Goal: Task Accomplishment & Management: Complete application form

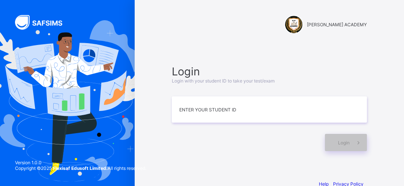
scroll to position [16, 0]
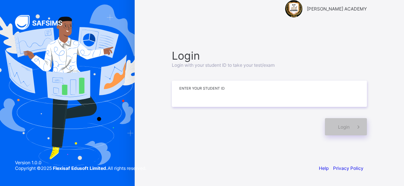
click at [205, 89] on input at bounding box center [269, 94] width 195 height 26
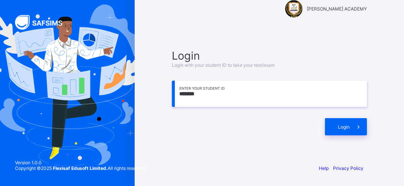
scroll to position [0, 0]
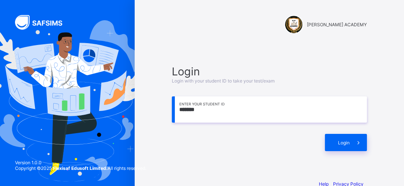
click at [222, 119] on input "*******" at bounding box center [269, 109] width 195 height 26
type input "**********"
click at [345, 143] on span "Login" at bounding box center [344, 143] width 12 height 6
click at [347, 144] on span "Login" at bounding box center [344, 143] width 12 height 6
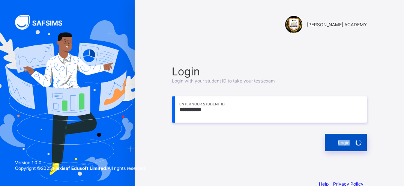
click at [347, 144] on span "Login" at bounding box center [344, 143] width 12 height 6
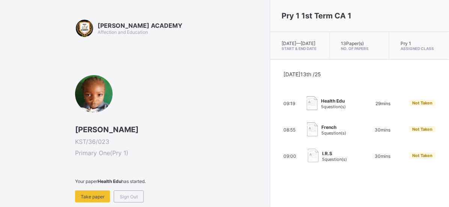
drag, startPoint x: 340, startPoint y: 1, endPoint x: 214, endPoint y: 74, distance: 146.2
click at [214, 74] on div "[PERSON_NAME] ACADEMY Affection and Education [PERSON_NAME] KST/36/023 Primary …" at bounding box center [170, 148] width 191 height 259
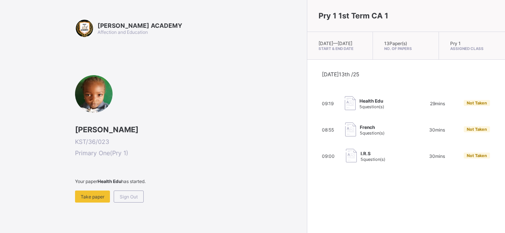
drag, startPoint x: 453, startPoint y: 1, endPoint x: 226, endPoint y: 88, distance: 242.5
click at [226, 88] on div "[PERSON_NAME] KST/36/023 Primary One ( Pry 1 ) Your paper Health Edu has starte…" at bounding box center [189, 138] width 228 height 127
click at [78, 193] on div "Take paper" at bounding box center [92, 196] width 35 height 12
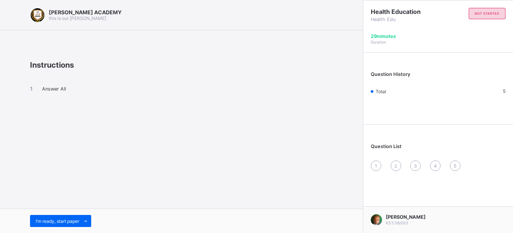
click at [430, 102] on div "Question History Total 5" at bounding box center [438, 90] width 150 height 68
click at [502, 90] on div "5" at bounding box center [491, 91] width 27 height 6
click at [62, 216] on div "I’m ready, start paper" at bounding box center [60, 221] width 61 height 12
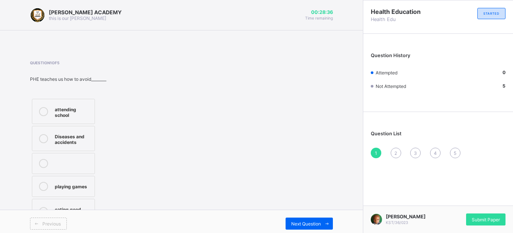
click at [100, 134] on div "attending school Diseases and accidents playing games eating good food" at bounding box center [85, 161] width 111 height 129
click at [131, 184] on div "attending school Diseases and accidents playing games eating good food" at bounding box center [85, 161] width 111 height 129
click at [0, 158] on div "[PERSON_NAME] ACADEMY this is our [PERSON_NAME] 00:26:43 Time remaining Questio…" at bounding box center [181, 118] width 363 height 237
click at [41, 207] on icon at bounding box center [43, 211] width 9 height 9
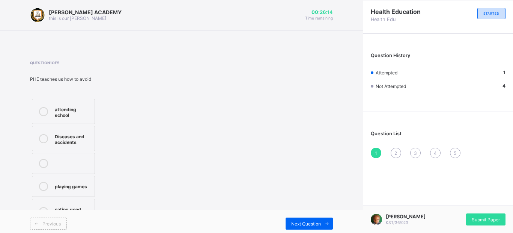
click at [43, 137] on icon at bounding box center [43, 138] width 9 height 9
click at [292, 217] on div "Next Question" at bounding box center [309, 223] width 47 height 12
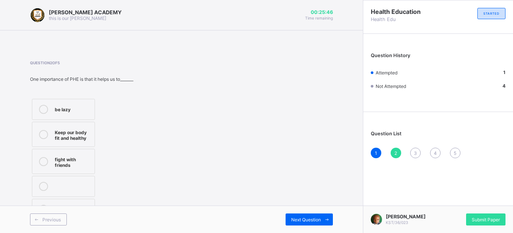
drag, startPoint x: 61, startPoint y: 153, endPoint x: 54, endPoint y: 137, distance: 16.7
drag, startPoint x: 54, startPoint y: 137, endPoint x: 47, endPoint y: 141, distance: 8.7
click at [47, 141] on label "Keep our body fit and healthy" at bounding box center [63, 134] width 63 height 25
click at [313, 212] on div "Previous Next Question" at bounding box center [181, 218] width 363 height 27
click at [317, 214] on div "Next Question" at bounding box center [309, 219] width 47 height 12
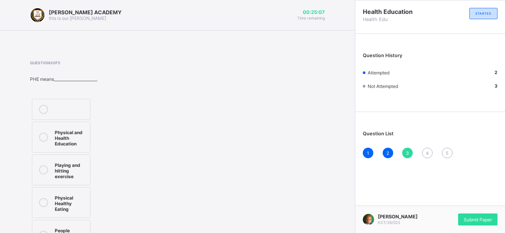
click at [53, 143] on label "Physical and Health Education" at bounding box center [61, 137] width 59 height 31
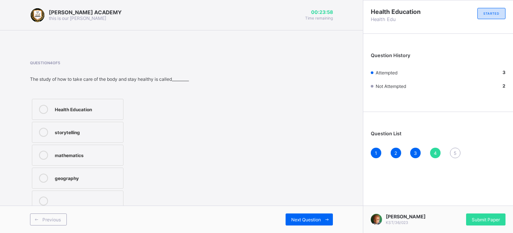
click at [51, 99] on label "Health Education" at bounding box center [78, 109] width 92 height 21
click at [311, 213] on div "Next Question" at bounding box center [309, 219] width 47 height 12
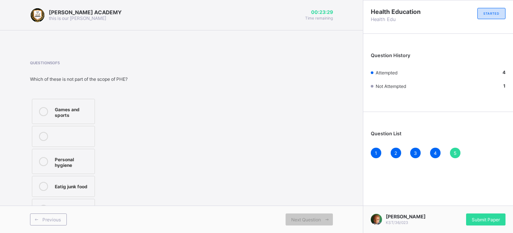
click at [70, 187] on div "Eatig junk food" at bounding box center [73, 186] width 36 height 8
click at [490, 217] on span "Submit Paper" at bounding box center [486, 220] width 28 height 6
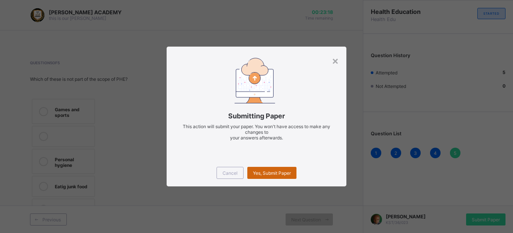
click at [278, 169] on div "Yes, Submit Paper" at bounding box center [271, 173] width 49 height 12
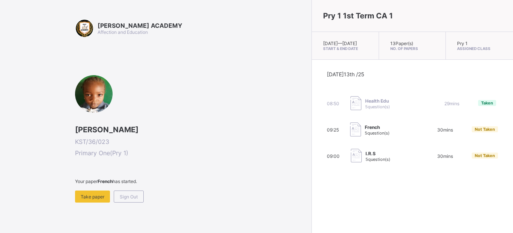
click at [145, 194] on div "Your paper French has started. Take paper Sign Out" at bounding box center [191, 190] width 233 height 24
click at [97, 199] on span "Take paper" at bounding box center [93, 197] width 24 height 6
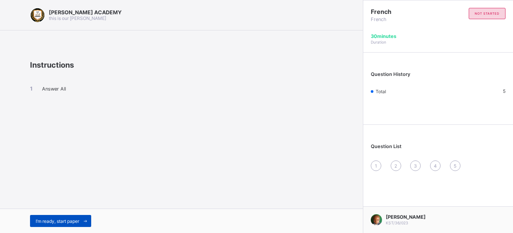
click at [59, 218] on span "I’m ready, start paper" at bounding box center [58, 221] width 44 height 6
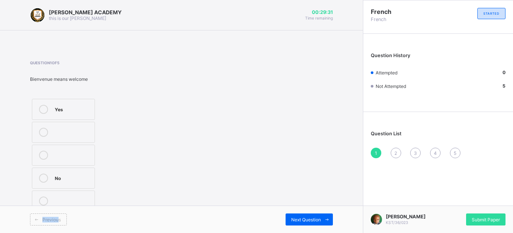
drag, startPoint x: 59, startPoint y: 218, endPoint x: 91, endPoint y: 194, distance: 40.2
click at [91, 194] on div "[PERSON_NAME] ACADEMY this is our [PERSON_NAME] 00:29:31 Time remaining Questio…" at bounding box center [181, 116] width 363 height 233
click at [135, 127] on div "Yes No" at bounding box center [85, 155] width 111 height 116
drag, startPoint x: 76, startPoint y: 185, endPoint x: 100, endPoint y: 187, distance: 24.5
click at [79, 184] on label "No" at bounding box center [63, 177] width 63 height 21
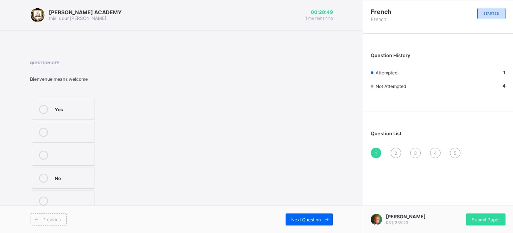
click at [43, 177] on icon at bounding box center [43, 177] width 9 height 9
click at [83, 153] on div at bounding box center [73, 154] width 36 height 9
click at [114, 147] on div "Yes No" at bounding box center [85, 155] width 111 height 116
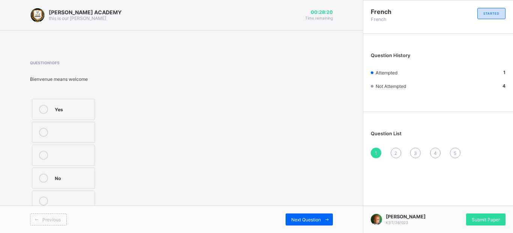
click at [132, 102] on div "Yes No" at bounding box center [85, 155] width 111 height 116
click at [93, 108] on div "Yes No" at bounding box center [85, 155] width 111 height 116
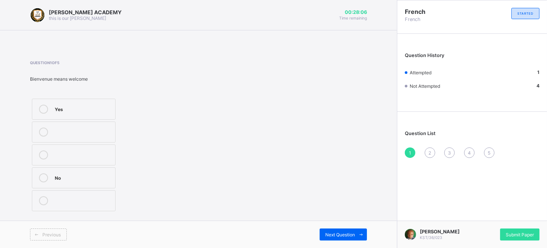
click at [328, 57] on div "Question 1 of 5 Bienvenue means welcome Yes No" at bounding box center [198, 136] width 337 height 175
drag, startPoint x: 346, startPoint y: 198, endPoint x: 341, endPoint y: 107, distance: 90.5
click at [341, 107] on div "Question 1 of 5 Bienvenue means welcome Yes No" at bounding box center [198, 136] width 337 height 153
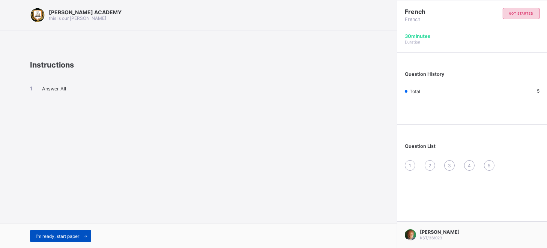
click at [68, 233] on span "I’m ready, start paper" at bounding box center [58, 236] width 44 height 6
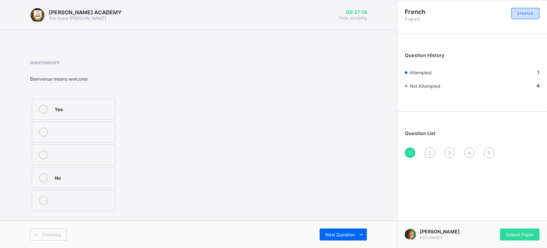
click at [92, 116] on label "Yes" at bounding box center [74, 109] width 84 height 21
click at [331, 231] on div "Next Question" at bounding box center [343, 235] width 47 height 12
click at [95, 109] on div "Yes" at bounding box center [83, 109] width 57 height 8
click at [326, 233] on span "Next Question" at bounding box center [340, 235] width 30 height 6
click at [79, 178] on div "greetings in french" at bounding box center [83, 177] width 57 height 8
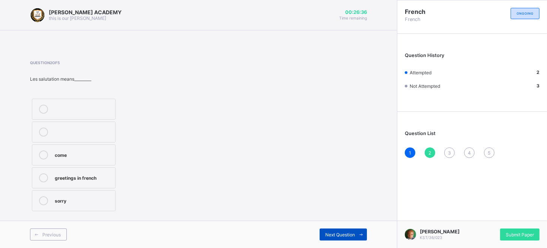
click at [338, 229] on div "Next Question" at bounding box center [343, 235] width 47 height 12
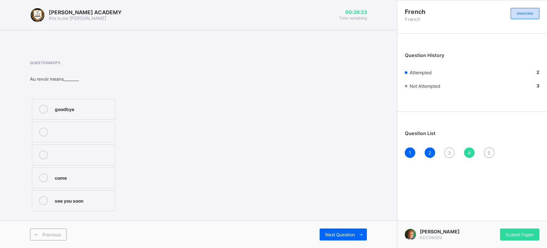
click at [65, 114] on label "goodbye" at bounding box center [74, 109] width 84 height 21
click at [346, 233] on span "Next Question" at bounding box center [340, 235] width 30 height 6
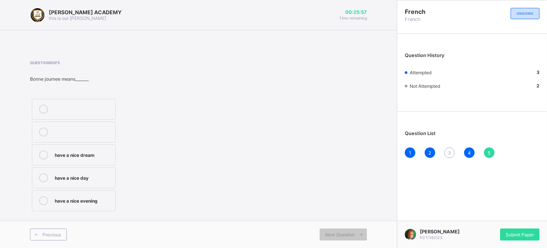
click at [89, 214] on div "Question 5 of 5 Bonne journee means_______ have a nice dream have a nice day ha…" at bounding box center [198, 136] width 337 height 175
click at [96, 182] on label "have a nice day" at bounding box center [74, 177] width 84 height 21
click at [209, 203] on div "Question 5 of 5 Bonne journee means_______ have a nice dream have a nice day ha…" at bounding box center [198, 136] width 337 height 153
click at [448, 150] on div "3" at bounding box center [449, 152] width 11 height 11
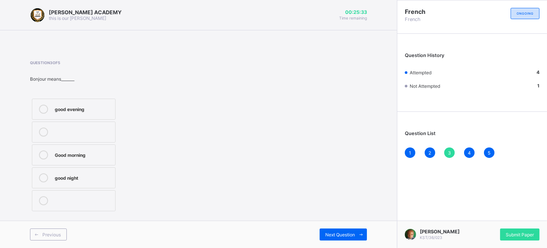
click at [70, 154] on div "Good morning" at bounding box center [83, 154] width 57 height 8
click at [326, 231] on div "Next Question" at bounding box center [343, 235] width 47 height 12
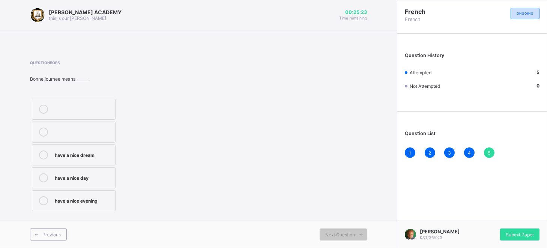
click at [512, 243] on div "[PERSON_NAME] KST/36/023 Submit Paper" at bounding box center [472, 234] width 150 height 27
click at [512, 234] on span "Submit Paper" at bounding box center [520, 235] width 28 height 6
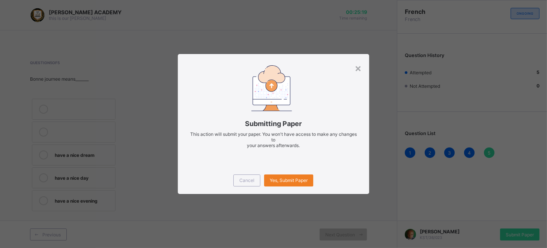
click at [319, 168] on div "Cancel Yes, Submit Paper" at bounding box center [273, 180] width 191 height 27
click at [288, 184] on div "Yes, Submit Paper" at bounding box center [288, 180] width 49 height 12
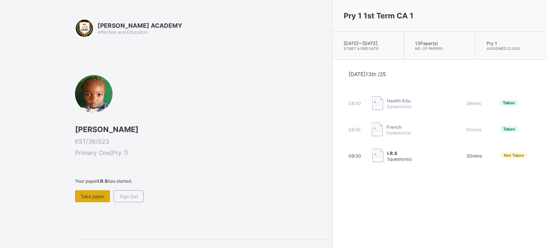
click at [104, 193] on div "Take paper" at bounding box center [92, 196] width 35 height 12
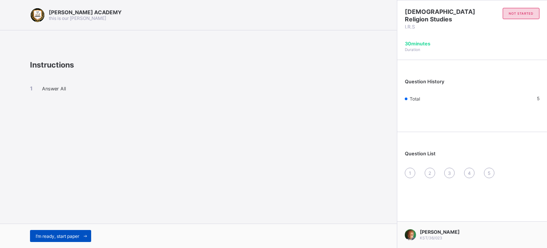
click at [69, 234] on span "I’m ready, start paper" at bounding box center [58, 236] width 44 height 6
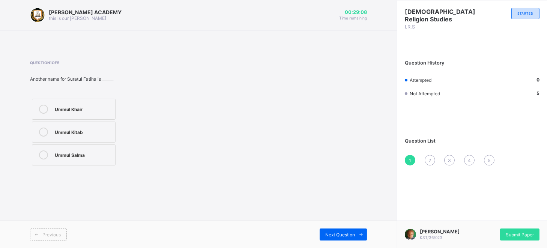
click at [40, 101] on label "Ummul Khair" at bounding box center [74, 109] width 84 height 21
click at [327, 230] on div "Next Question" at bounding box center [343, 235] width 47 height 12
click at [424, 155] on div "1 2 3 4 5" at bounding box center [472, 160] width 135 height 11
click at [428, 155] on div "2" at bounding box center [430, 160] width 11 height 11
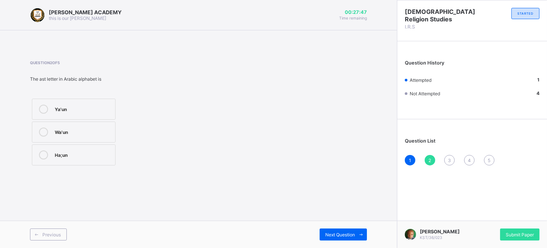
click at [113, 100] on label "Ya'un" at bounding box center [74, 109] width 84 height 21
click at [332, 237] on span "Next Question" at bounding box center [340, 235] width 30 height 6
click at [421, 157] on div "1 2 3 4 5" at bounding box center [472, 160] width 135 height 11
click at [448, 155] on div "3" at bounding box center [449, 160] width 11 height 11
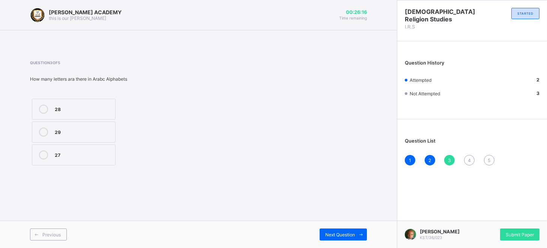
click at [80, 162] on label "27" at bounding box center [74, 154] width 84 height 21
click at [332, 232] on span "Next Question" at bounding box center [340, 235] width 30 height 6
click at [93, 155] on div "7" at bounding box center [83, 154] width 57 height 8
click at [338, 236] on span "Next Question" at bounding box center [340, 235] width 30 height 6
click at [110, 160] on label "Alif" at bounding box center [74, 154] width 84 height 21
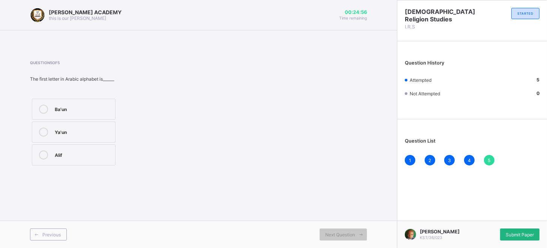
click at [512, 232] on span "Submit Paper" at bounding box center [520, 235] width 28 height 6
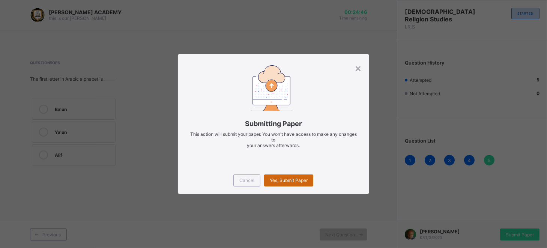
click at [288, 176] on div "Yes, Submit Paper" at bounding box center [288, 180] width 49 height 12
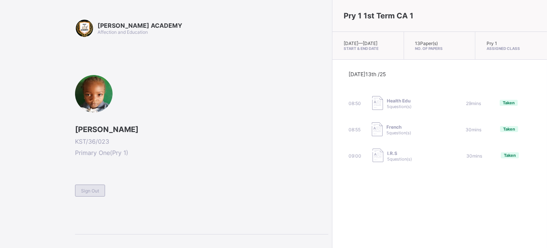
click at [89, 192] on span "Sign Out" at bounding box center [90, 191] width 18 height 6
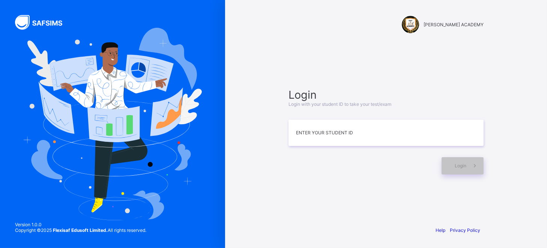
click at [89, 192] on img at bounding box center [112, 124] width 179 height 192
click at [325, 144] on input at bounding box center [386, 133] width 195 height 26
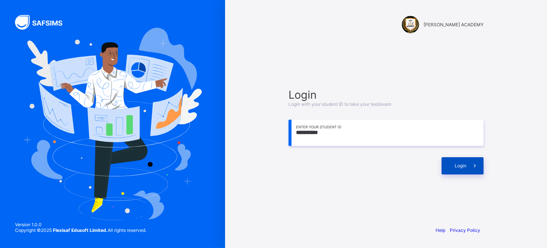
type input "**********"
click at [466, 162] on span at bounding box center [474, 165] width 17 height 17
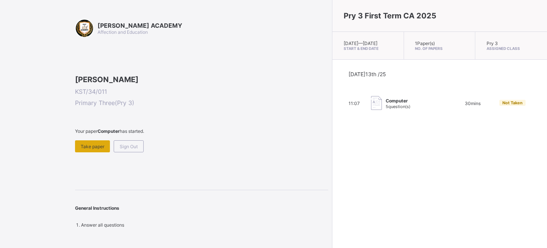
click at [100, 152] on div "Take paper" at bounding box center [92, 146] width 35 height 12
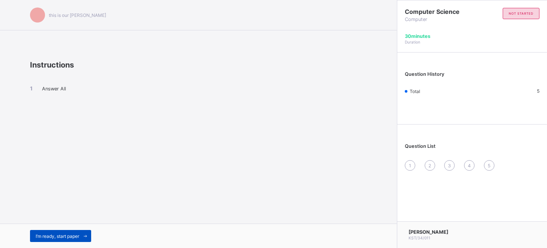
click at [63, 233] on span "I’m ready, start paper" at bounding box center [58, 236] width 44 height 6
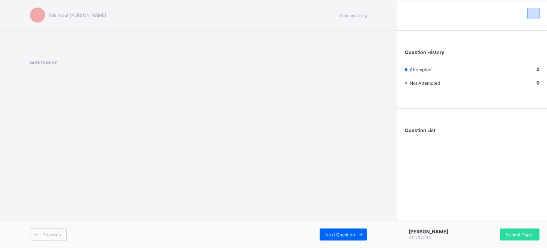
click at [224, 220] on div "this is our [PERSON_NAME] Time remaining Question 1 of Previous Next Question" at bounding box center [198, 124] width 397 height 248
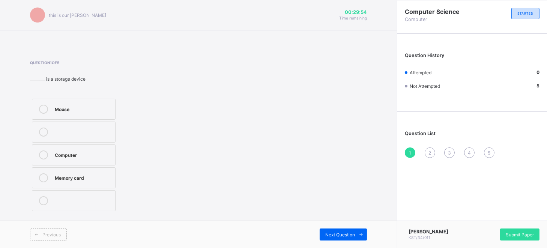
click at [74, 107] on div "Mouse" at bounding box center [83, 109] width 57 height 8
click at [320, 223] on div "Previous Next Question" at bounding box center [198, 234] width 397 height 27
click at [327, 235] on span "Next Question" at bounding box center [340, 235] width 30 height 6
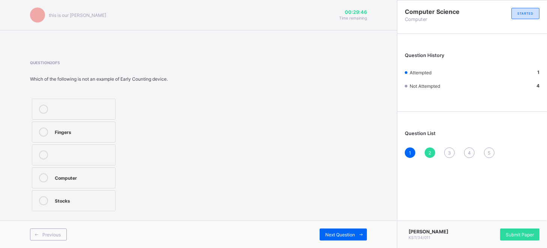
click at [64, 126] on label "Fingers" at bounding box center [74, 132] width 84 height 21
click at [325, 233] on span "Next Question" at bounding box center [340, 235] width 30 height 6
click at [229, 190] on div "Question 3 of 5 ________ is an input device. Keyboard Monitor Printer" at bounding box center [198, 136] width 337 height 153
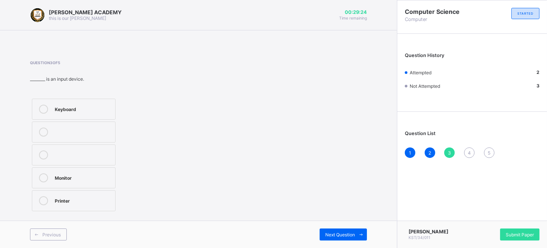
click at [89, 175] on div "Monitor" at bounding box center [83, 177] width 57 height 8
click at [335, 234] on span "Next Question" at bounding box center [340, 235] width 30 height 6
click at [449, 157] on div "3" at bounding box center [449, 152] width 11 height 11
click at [86, 173] on label "Monitor" at bounding box center [74, 177] width 84 height 21
click at [339, 225] on div "Previous Next Question" at bounding box center [198, 234] width 397 height 27
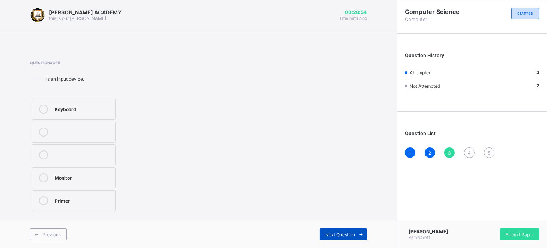
click at [338, 230] on div "Next Question" at bounding box center [343, 235] width 47 height 12
click at [97, 156] on div "Storage device" at bounding box center [83, 154] width 57 height 8
click at [343, 233] on span "Next Question" at bounding box center [340, 235] width 30 height 6
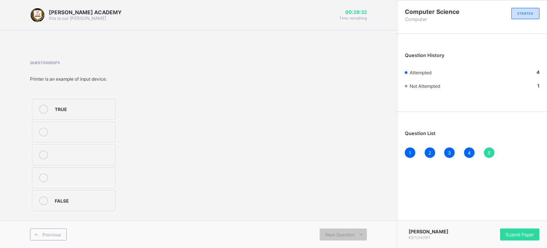
click at [98, 192] on label "FALSE" at bounding box center [74, 200] width 84 height 21
click at [512, 234] on span "Submit Paper" at bounding box center [520, 235] width 28 height 6
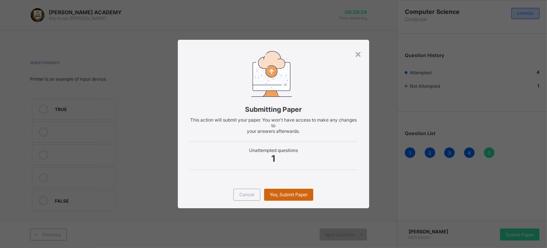
click at [286, 192] on span "Yes, Submit Paper" at bounding box center [289, 195] width 38 height 6
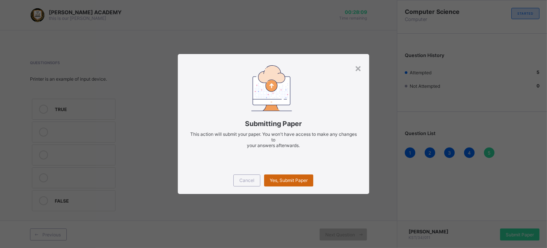
click at [284, 177] on span "Yes, Submit Paper" at bounding box center [289, 180] width 38 height 6
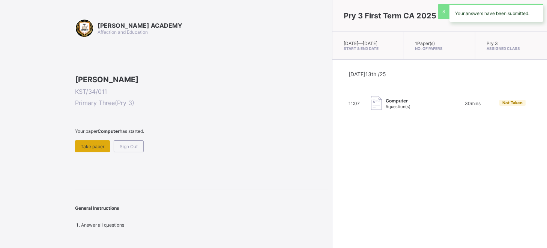
click at [92, 152] on div "Take paper" at bounding box center [92, 146] width 35 height 12
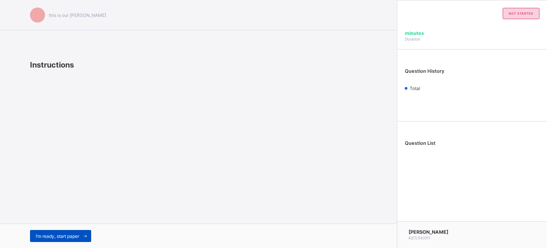
click at [56, 236] on span "I’m ready, start paper" at bounding box center [58, 236] width 44 height 6
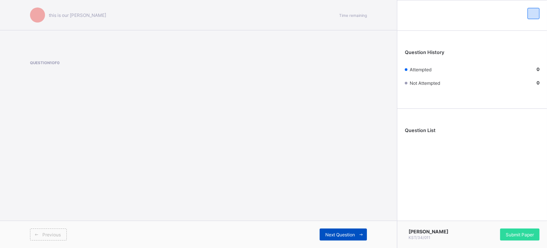
click at [337, 235] on span "Next Question" at bounding box center [340, 235] width 30 height 6
click at [331, 233] on span "Next Question" at bounding box center [340, 235] width 30 height 6
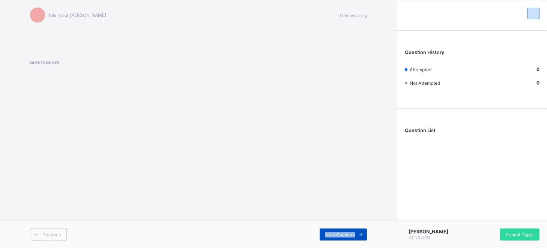
click at [331, 233] on span "Next Question" at bounding box center [340, 235] width 30 height 6
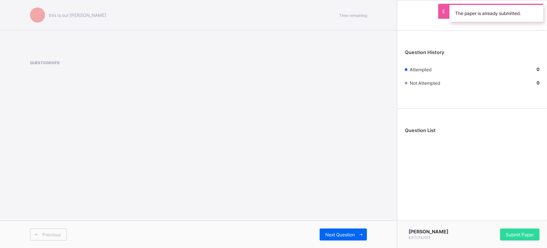
click at [274, 208] on div "this is our [PERSON_NAME] Time remaining Question 1 of 0 Previous Next Question" at bounding box center [198, 124] width 397 height 248
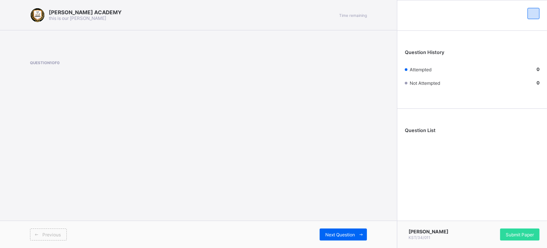
click at [273, 118] on div "[PERSON_NAME] ACADEMY this is our [PERSON_NAME] Time remaining Question 1 of 0 …" at bounding box center [198, 124] width 397 height 248
click at [332, 235] on span "Next Question" at bounding box center [340, 235] width 30 height 6
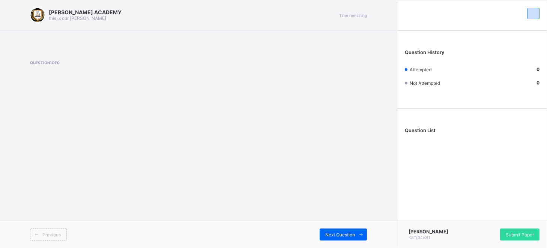
click at [53, 233] on span "Previous" at bounding box center [51, 235] width 18 height 6
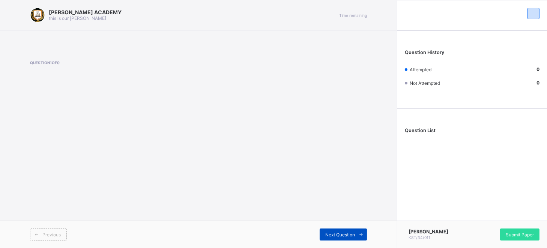
click at [334, 233] on span "Next Question" at bounding box center [340, 235] width 30 height 6
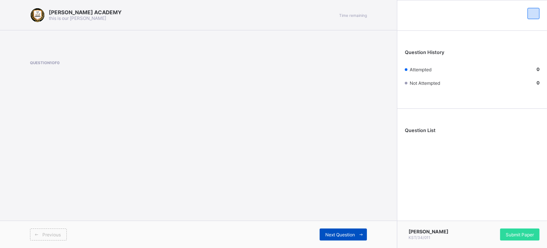
click at [334, 233] on span "Next Question" at bounding box center [340, 235] width 30 height 6
click at [45, 147] on div "[PERSON_NAME] ACADEMY this is our [PERSON_NAME] Time remaining Question 1 of 0 …" at bounding box center [198, 124] width 397 height 248
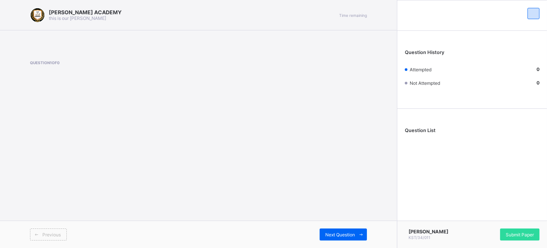
click at [45, 147] on div "[PERSON_NAME] ACADEMY this is our [PERSON_NAME] Time remaining Question 1 of 0 …" at bounding box center [198, 124] width 397 height 248
drag, startPoint x: 47, startPoint y: 147, endPoint x: 44, endPoint y: 156, distance: 8.8
click at [44, 156] on div "[PERSON_NAME] ACADEMY this is our [PERSON_NAME] Time remaining Question 1 of 0 …" at bounding box center [198, 124] width 397 height 248
click at [41, 165] on div "[PERSON_NAME] ACADEMY this is our [PERSON_NAME] Time remaining Question 1 of 0 …" at bounding box center [198, 124] width 397 height 248
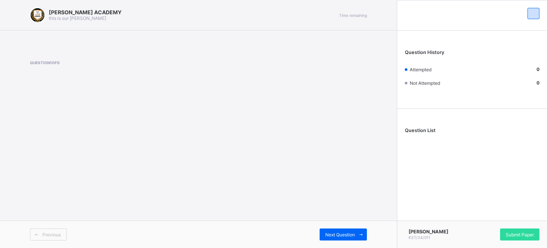
click at [60, 229] on div "Previous" at bounding box center [48, 235] width 37 height 12
click at [61, 230] on div "Previous" at bounding box center [48, 235] width 37 height 12
click at [62, 235] on div "Previous" at bounding box center [48, 235] width 37 height 12
click at [68, 235] on div "Previous" at bounding box center [114, 235] width 168 height 12
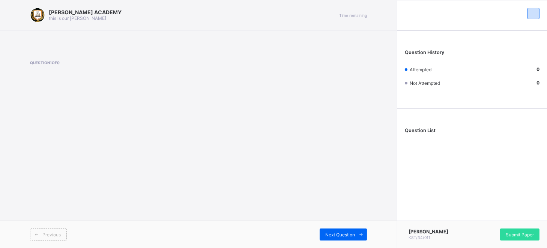
click at [68, 235] on div "Previous" at bounding box center [114, 235] width 168 height 12
click at [68, 234] on div "Previous" at bounding box center [114, 235] width 168 height 12
click at [68, 233] on div "Previous" at bounding box center [114, 235] width 168 height 12
click at [72, 233] on div "Previous" at bounding box center [114, 235] width 168 height 12
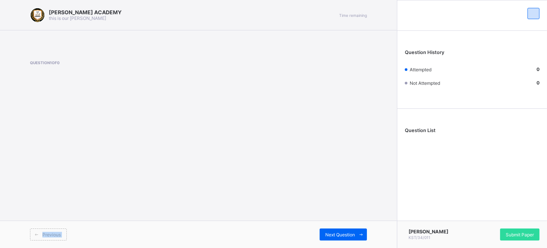
click at [72, 233] on div "Previous" at bounding box center [114, 235] width 168 height 12
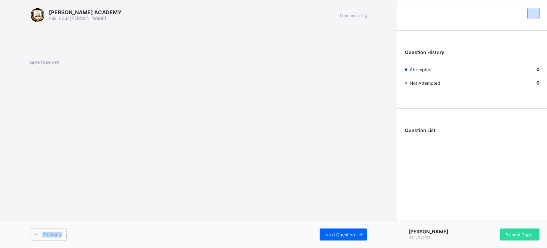
click at [72, 233] on div "Previous" at bounding box center [114, 235] width 168 height 12
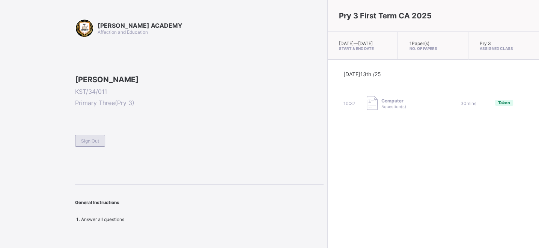
click at [89, 144] on span "Sign Out" at bounding box center [90, 141] width 18 height 6
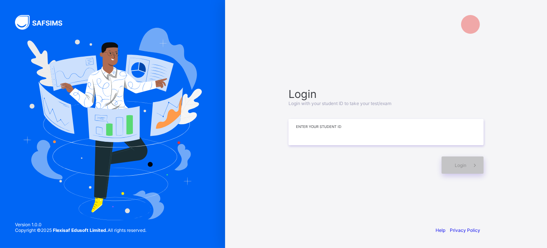
click at [356, 126] on input at bounding box center [386, 132] width 195 height 26
type input "**********"
click at [457, 164] on span "Login" at bounding box center [461, 165] width 12 height 6
click at [463, 169] on div "Login" at bounding box center [463, 164] width 42 height 17
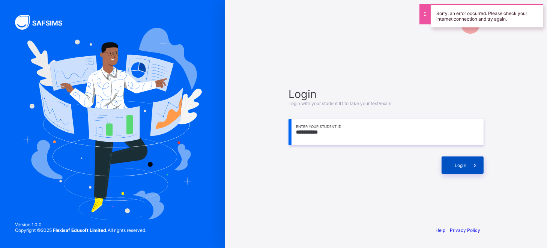
click at [463, 169] on div "Login" at bounding box center [463, 164] width 42 height 17
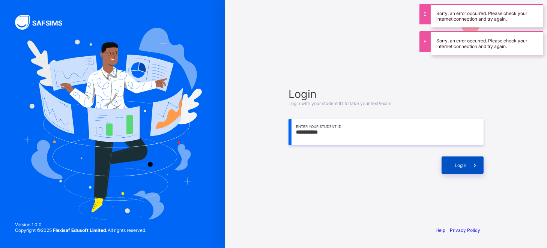
click at [463, 169] on div "Login" at bounding box center [463, 164] width 42 height 17
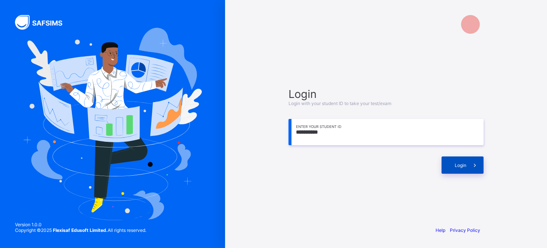
click at [463, 169] on div "Login" at bounding box center [463, 164] width 42 height 17
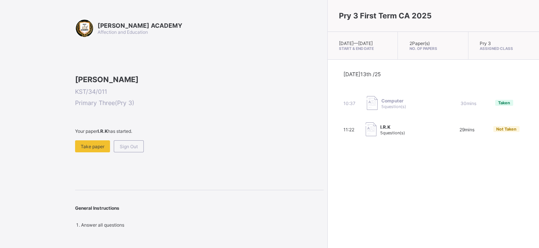
scroll to position [33, 0]
click at [91, 149] on span "Take paper" at bounding box center [93, 147] width 24 height 6
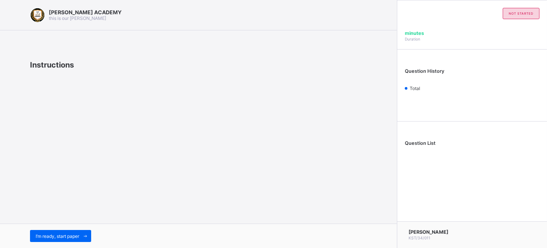
click at [91, 162] on div "[PERSON_NAME] ACADEMY this is our [PERSON_NAME] Instructions I’m ready, start p…" at bounding box center [198, 124] width 397 height 248
click at [68, 235] on span "I’m ready, start paper" at bounding box center [58, 236] width 44 height 6
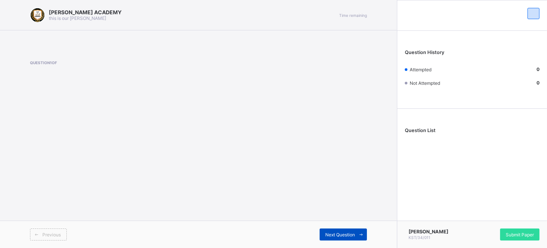
click at [363, 229] on span at bounding box center [361, 235] width 12 height 12
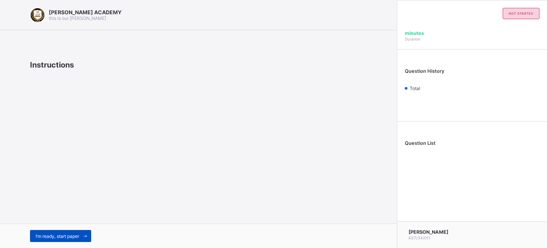
click at [63, 235] on span "I’m ready, start paper" at bounding box center [58, 236] width 44 height 6
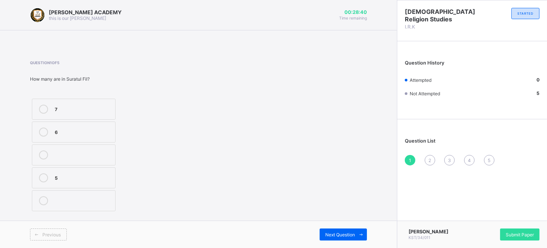
click at [50, 132] on div at bounding box center [43, 132] width 15 height 9
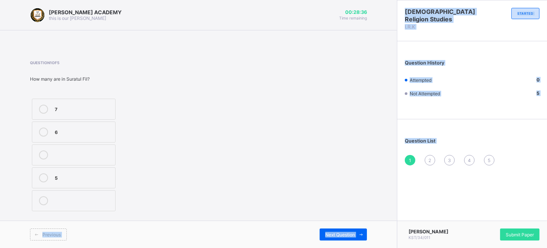
drag, startPoint x: 399, startPoint y: 146, endPoint x: 356, endPoint y: 226, distance: 90.5
click at [356, 226] on div "[PERSON_NAME] ACADEMY this is our [PERSON_NAME] 00:28:36 Time remaining Questio…" at bounding box center [273, 124] width 547 height 248
click at [356, 226] on div "Previous Next Question" at bounding box center [198, 234] width 397 height 27
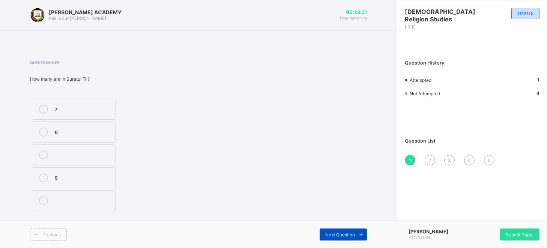
click at [332, 230] on div "Next Question" at bounding box center [343, 235] width 47 height 12
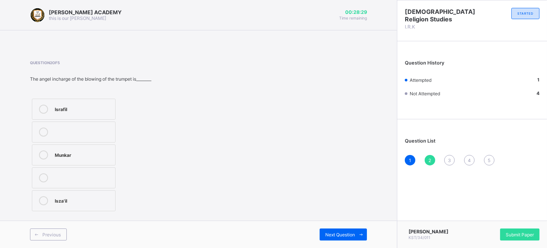
click at [83, 146] on label "Munkar" at bounding box center [74, 154] width 84 height 21
click at [327, 224] on div "Previous Next Question" at bounding box center [198, 234] width 397 height 27
drag, startPoint x: 327, startPoint y: 224, endPoint x: 332, endPoint y: 230, distance: 7.5
click at [332, 230] on div "Previous Next Question" at bounding box center [198, 234] width 397 height 27
click at [332, 230] on div "Next Question" at bounding box center [343, 235] width 47 height 12
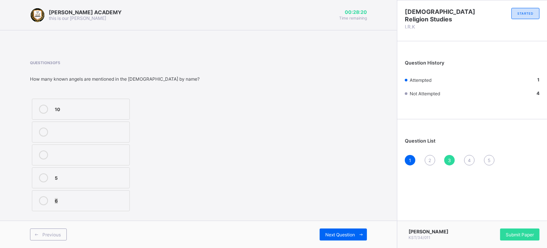
drag, startPoint x: 92, startPoint y: 173, endPoint x: 89, endPoint y: 200, distance: 26.8
click at [89, 200] on div "10 5 6" at bounding box center [81, 155] width 102 height 116
click at [89, 200] on div "6" at bounding box center [90, 200] width 71 height 8
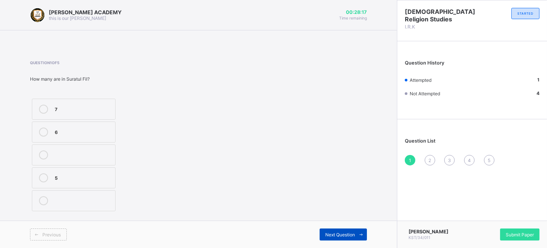
click at [331, 232] on span "Next Question" at bounding box center [340, 235] width 30 height 6
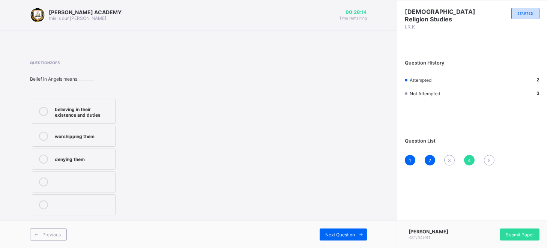
click at [103, 139] on div "worshipping them" at bounding box center [83, 136] width 57 height 9
click at [333, 233] on span "Next Question" at bounding box center [340, 235] width 30 height 6
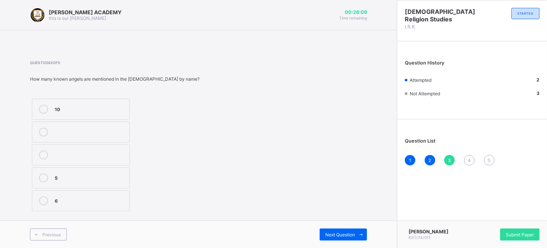
click at [93, 180] on div "5" at bounding box center [90, 177] width 71 height 8
click at [340, 227] on div "Previous Next Question" at bounding box center [198, 234] width 397 height 27
click at [334, 238] on div "Next Question" at bounding box center [343, 235] width 47 height 12
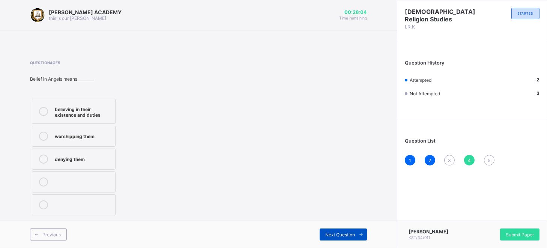
click at [334, 238] on div "Next Question" at bounding box center [343, 235] width 47 height 12
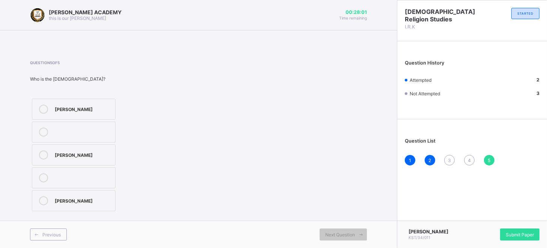
click at [62, 154] on div "[PERSON_NAME]" at bounding box center [83, 154] width 57 height 8
click at [292, 214] on div "Question 5 of 5 Who is the angel of revelation? [PERSON_NAME] [PERSON_NAME] [PE…" at bounding box center [198, 136] width 337 height 175
click at [470, 158] on div "4" at bounding box center [469, 160] width 11 height 11
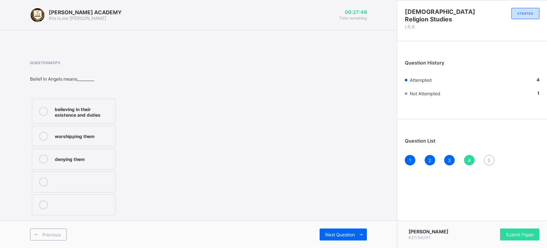
click at [75, 114] on div "believing in their existence and duties" at bounding box center [83, 111] width 57 height 13
click at [338, 239] on div "Next Question" at bounding box center [343, 235] width 47 height 12
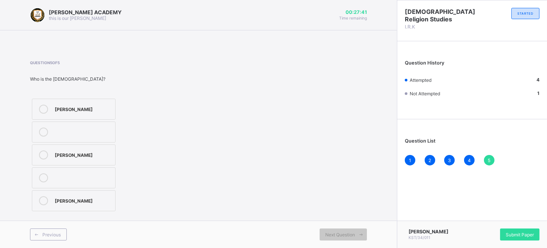
click at [91, 110] on div "[PERSON_NAME]" at bounding box center [83, 109] width 57 height 8
click at [496, 232] on div "Submit Paper" at bounding box center [506, 235] width 68 height 12
click at [512, 232] on span "Submit Paper" at bounding box center [520, 235] width 28 height 6
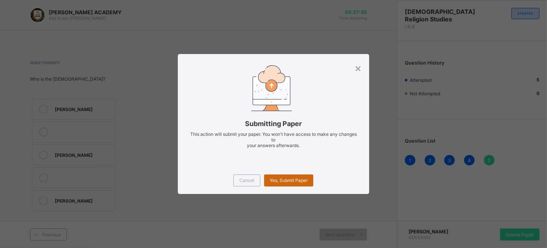
click at [284, 184] on div "Yes, Submit Paper" at bounding box center [288, 180] width 49 height 12
click at [287, 180] on span "Yes, Submit Paper" at bounding box center [289, 180] width 38 height 6
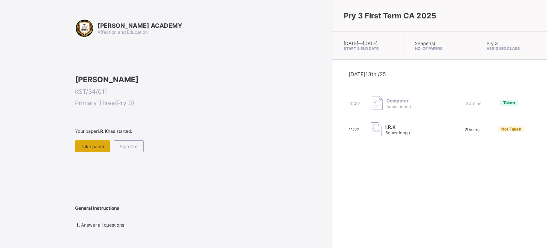
click at [93, 152] on div "Take paper" at bounding box center [92, 146] width 35 height 12
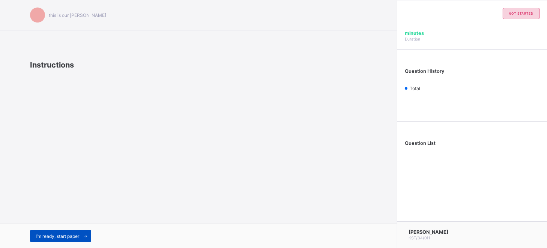
click at [73, 233] on div "I’m ready, start paper" at bounding box center [60, 236] width 61 height 12
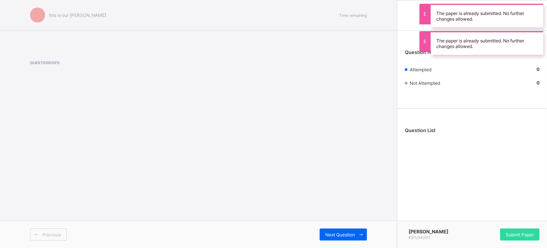
click at [50, 229] on div "Previous" at bounding box center [48, 235] width 37 height 12
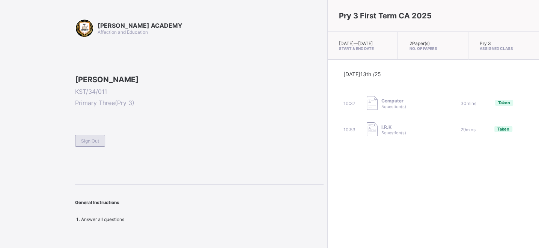
click at [87, 144] on span "Sign Out" at bounding box center [90, 141] width 18 height 6
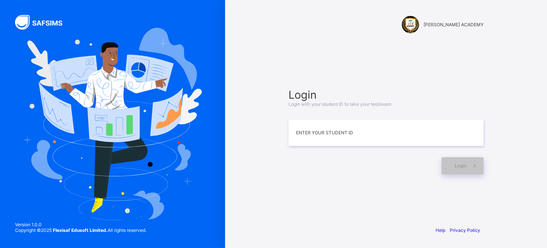
click at [87, 192] on img at bounding box center [112, 124] width 179 height 192
click at [305, 138] on input at bounding box center [386, 133] width 195 height 26
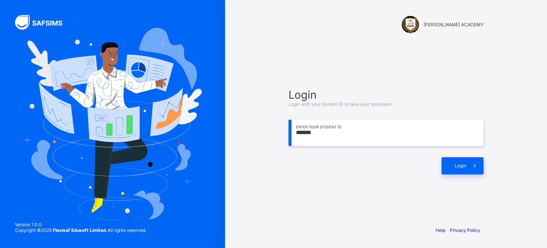
drag, startPoint x: 313, startPoint y: 138, endPoint x: 249, endPoint y: 233, distance: 114.5
click at [249, 233] on div "[PERSON_NAME] ACADEMY Login Login with your student ID to take your test/exam *…" at bounding box center [386, 124] width 322 height 248
type input "*******"
click at [249, 233] on div "[PERSON_NAME] ACADEMY Login Login with your student ID to take your test/exam *…" at bounding box center [386, 124] width 322 height 248
